Goal: Information Seeking & Learning: Learn about a topic

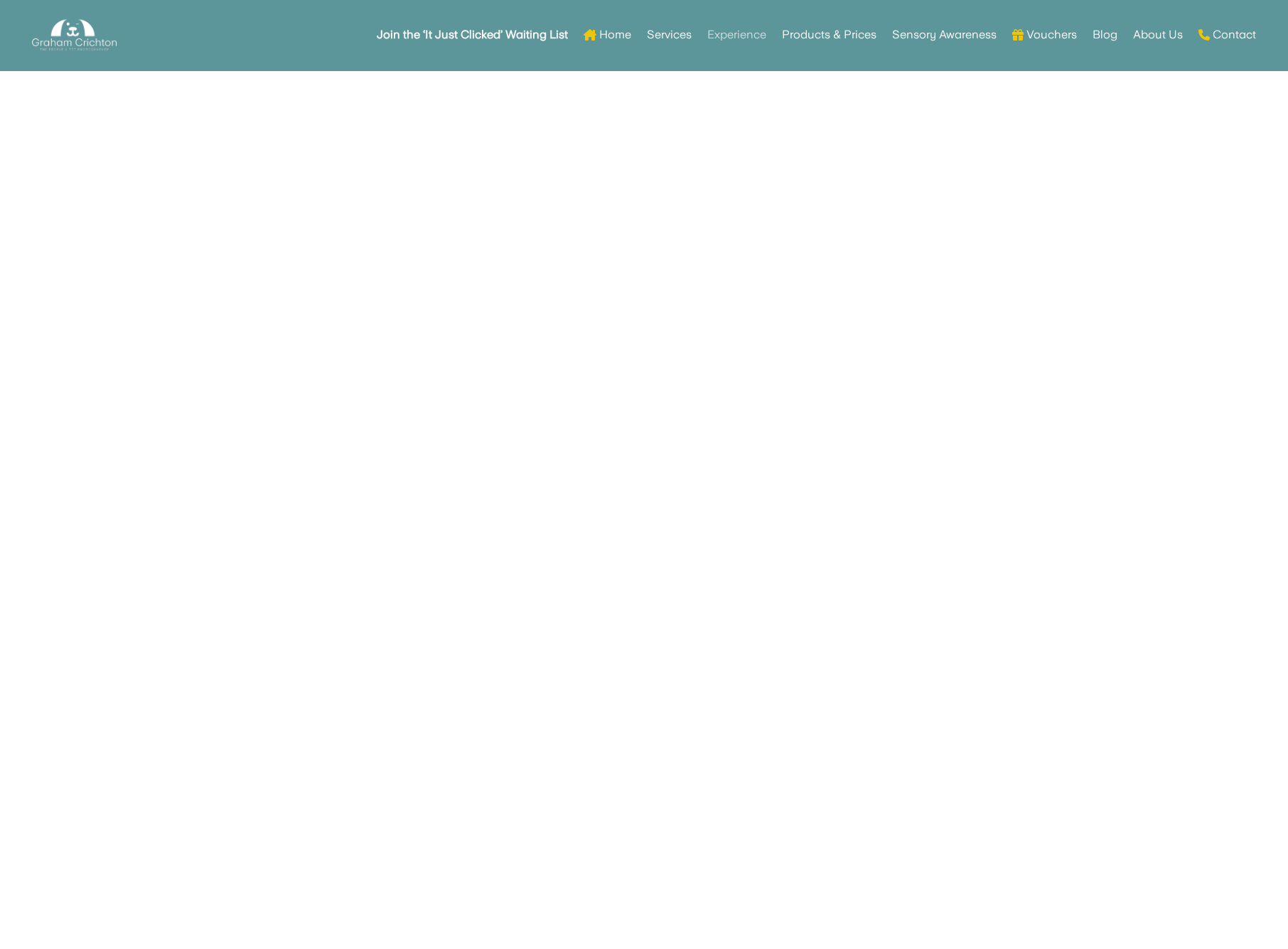
scroll to position [4194, 0]
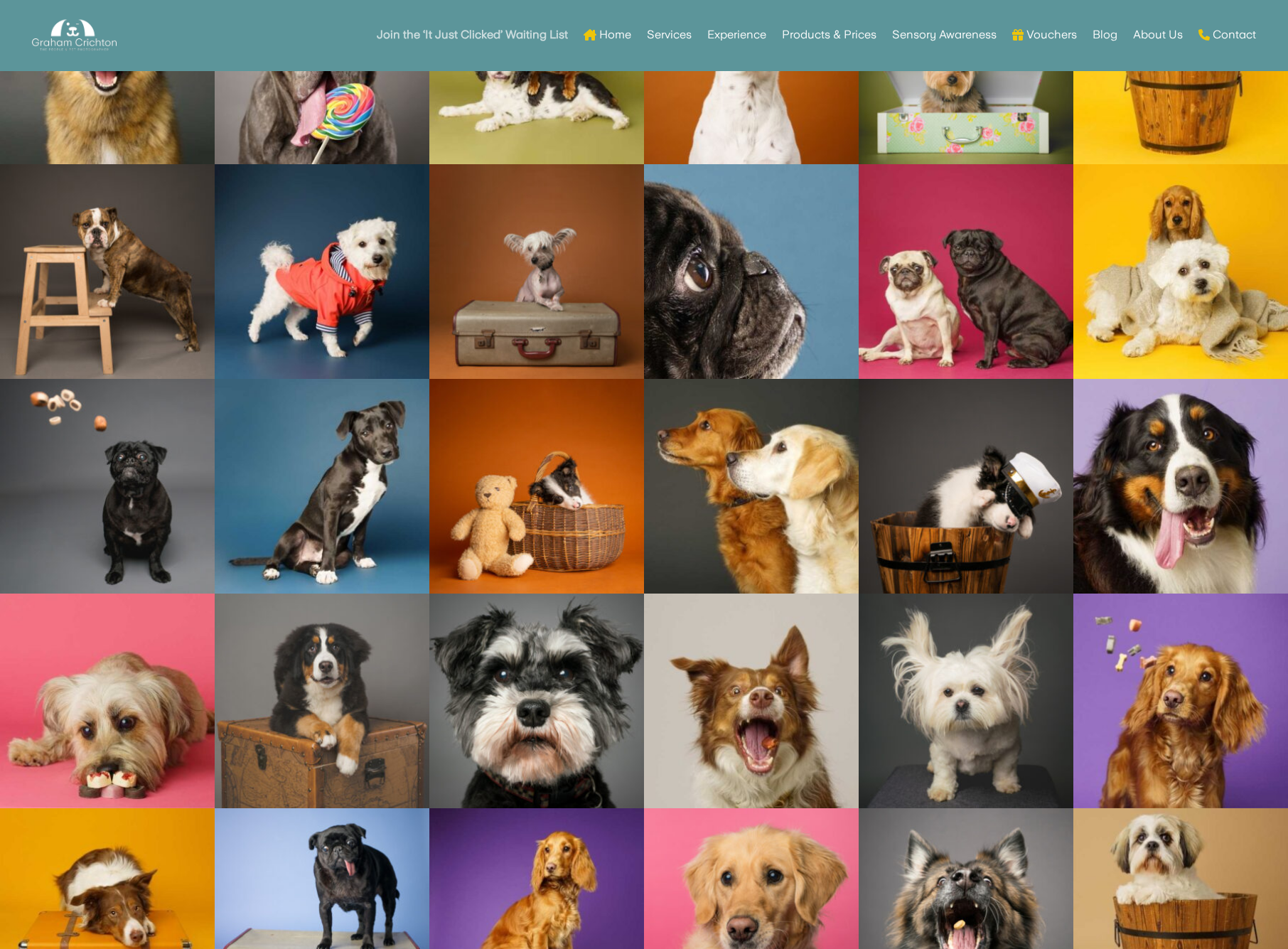
click at [492, 33] on strong "Join the ‘It Just Clicked’ Waiting List" at bounding box center [472, 34] width 191 height 10
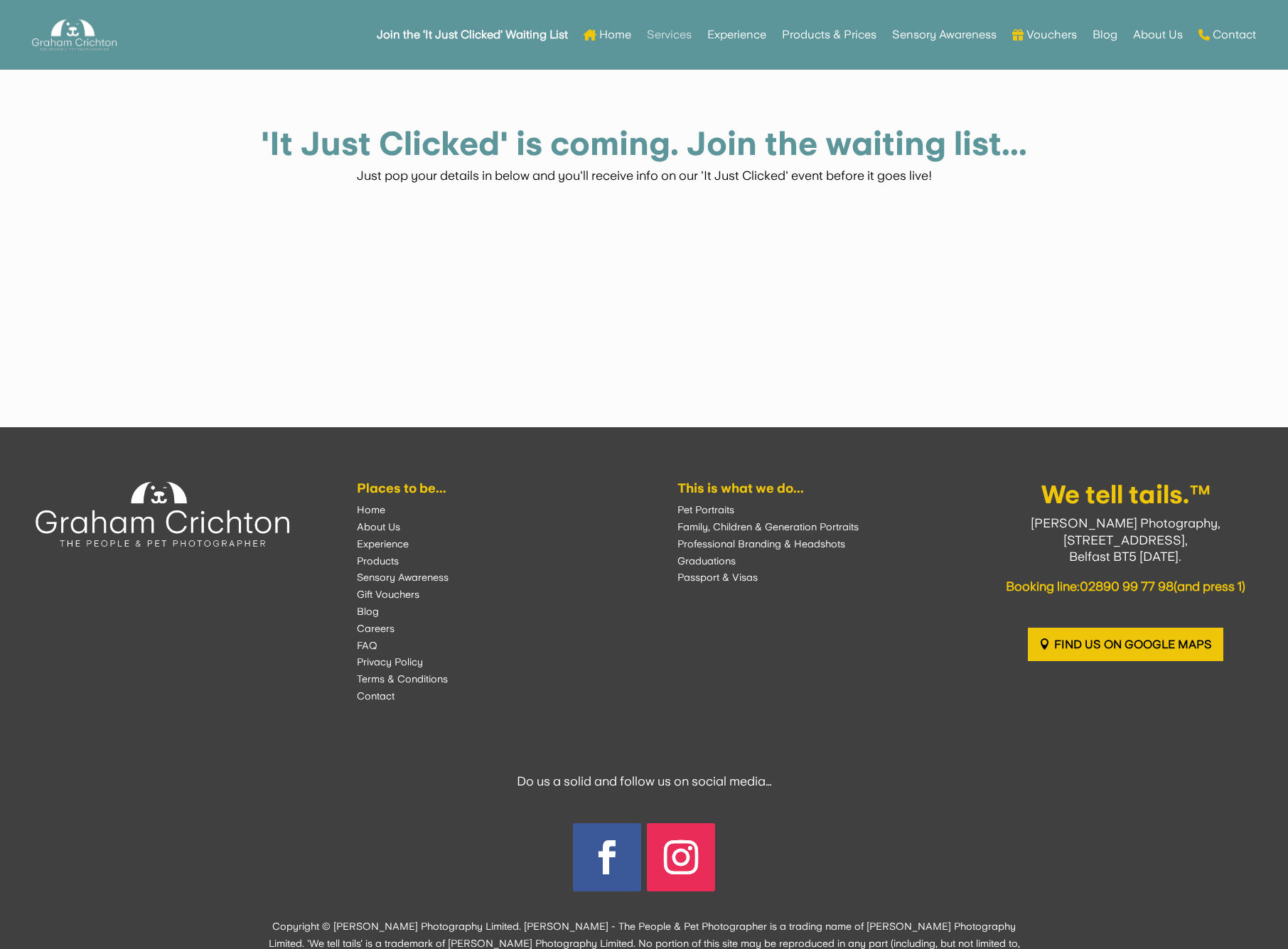
click at [671, 32] on link "Services" at bounding box center [669, 35] width 44 height 56
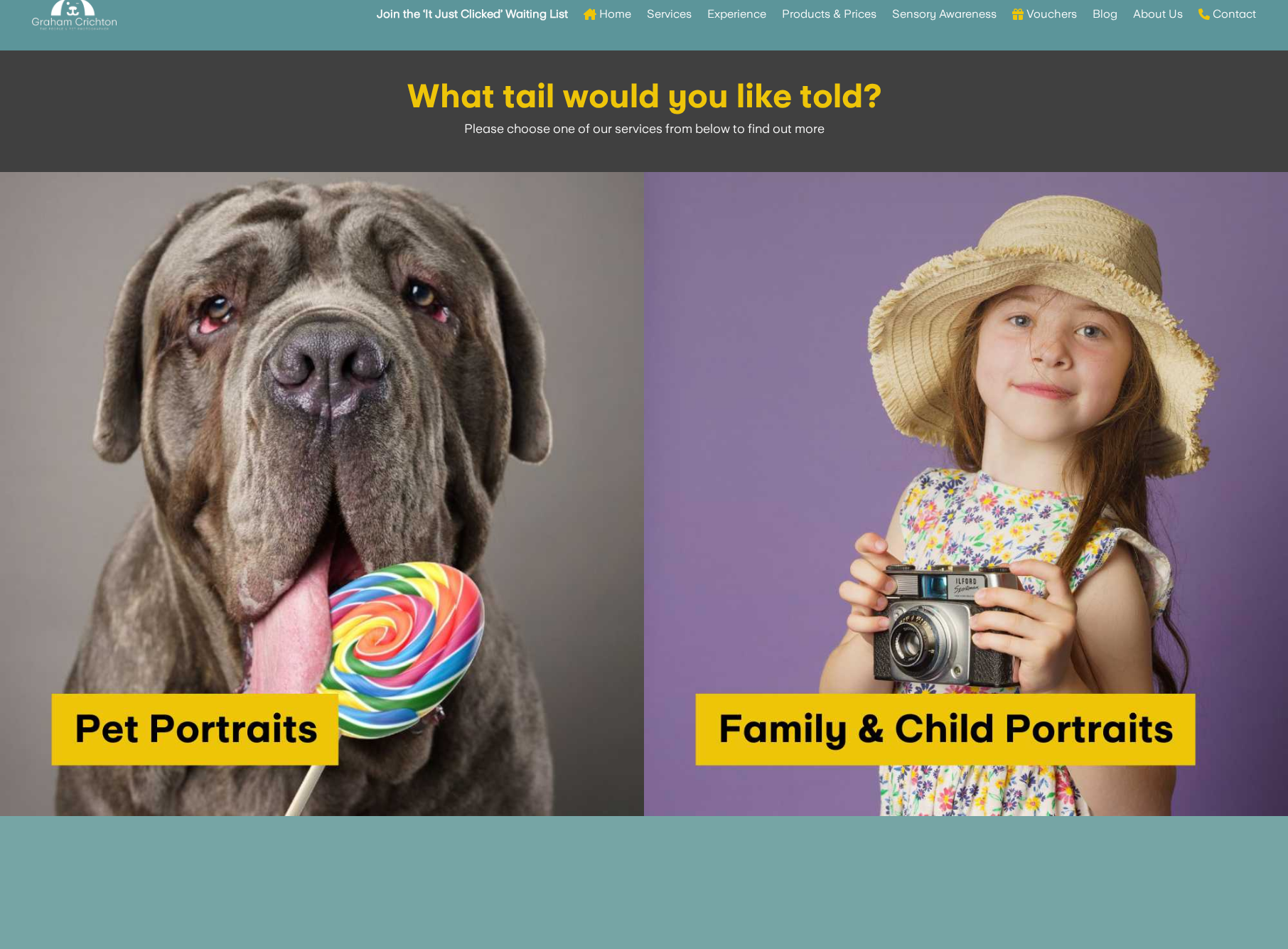
scroll to position [946, 0]
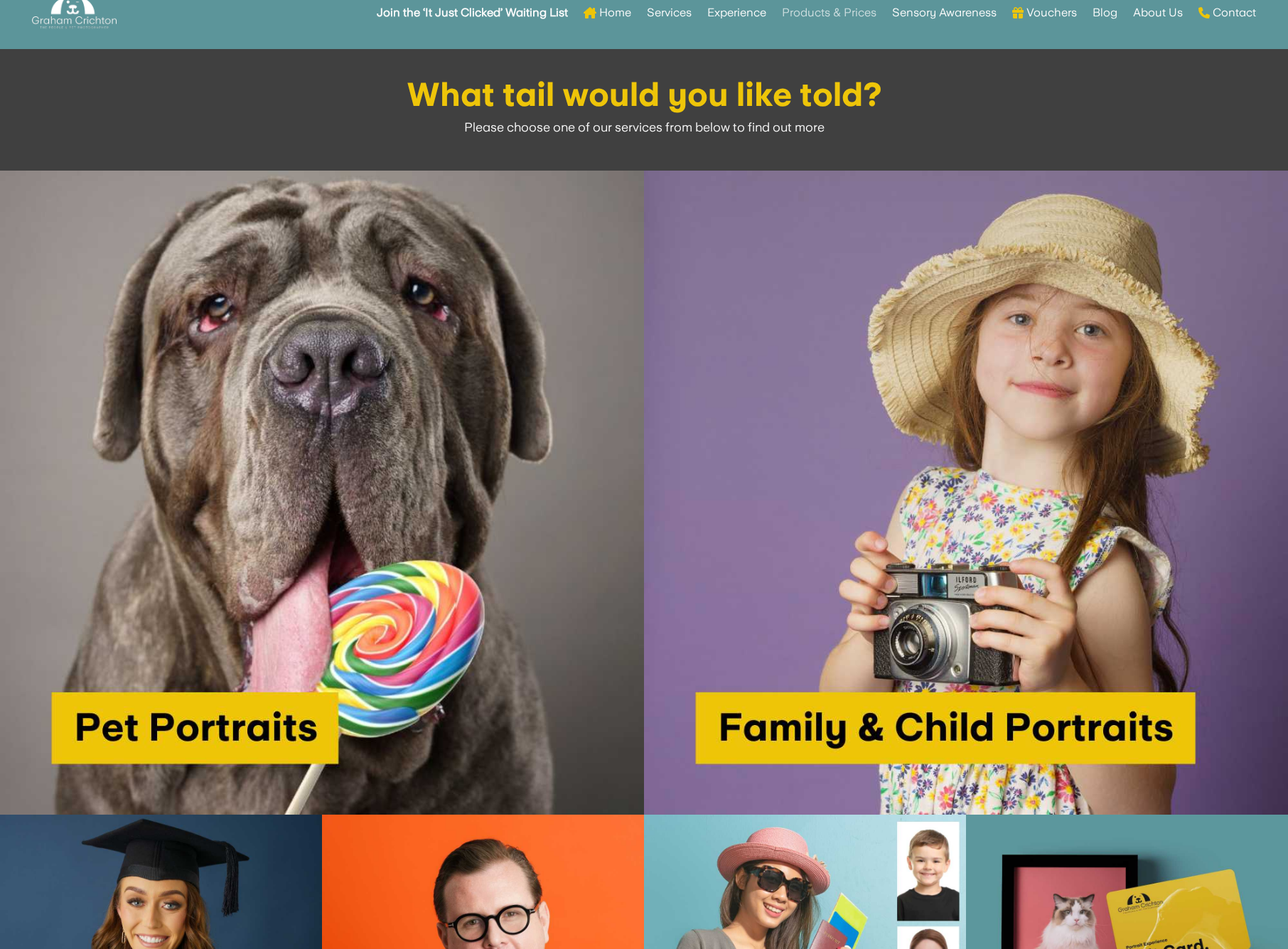
click at [821, 13] on link "Products & Prices" at bounding box center [829, 13] width 94 height 56
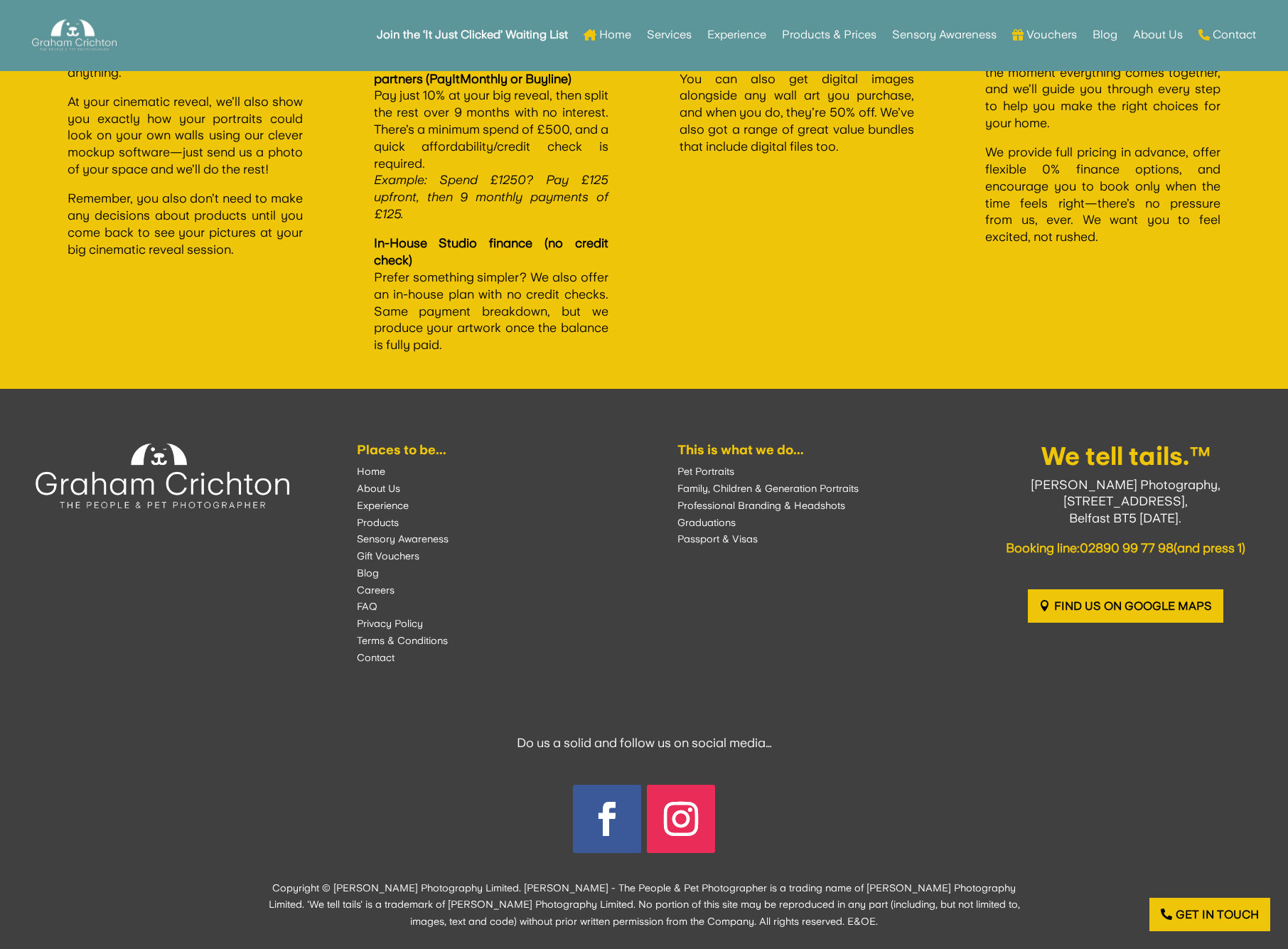
scroll to position [2837, 0]
